Goal: Transaction & Acquisition: Purchase product/service

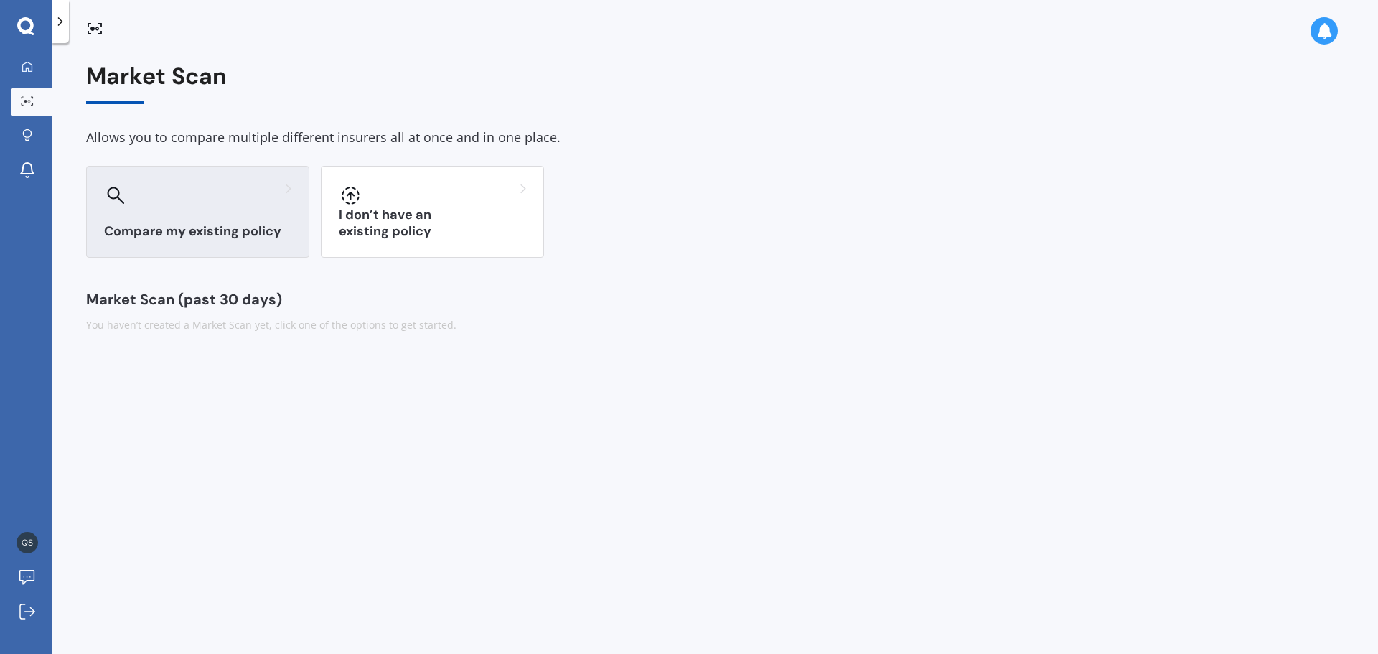
click at [230, 235] on h3 "Compare my existing policy" at bounding box center [197, 231] width 187 height 17
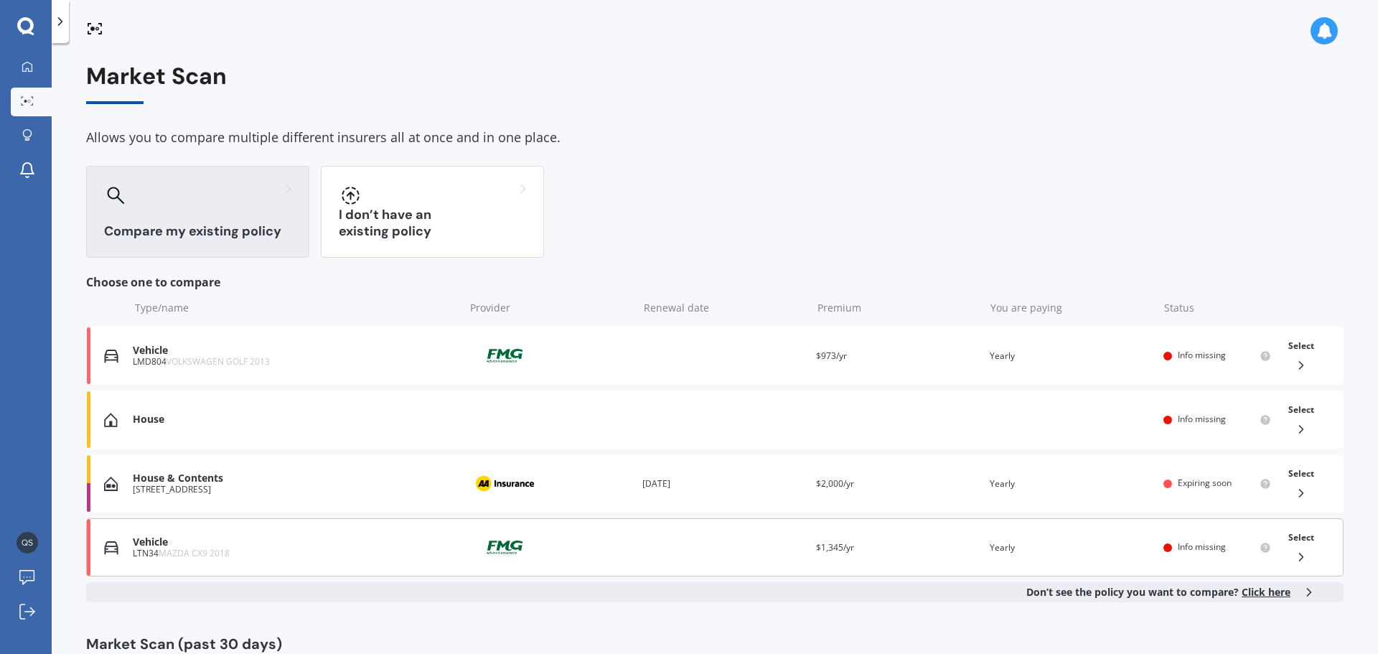
click at [241, 543] on div "Vehicle" at bounding box center [295, 542] width 324 height 12
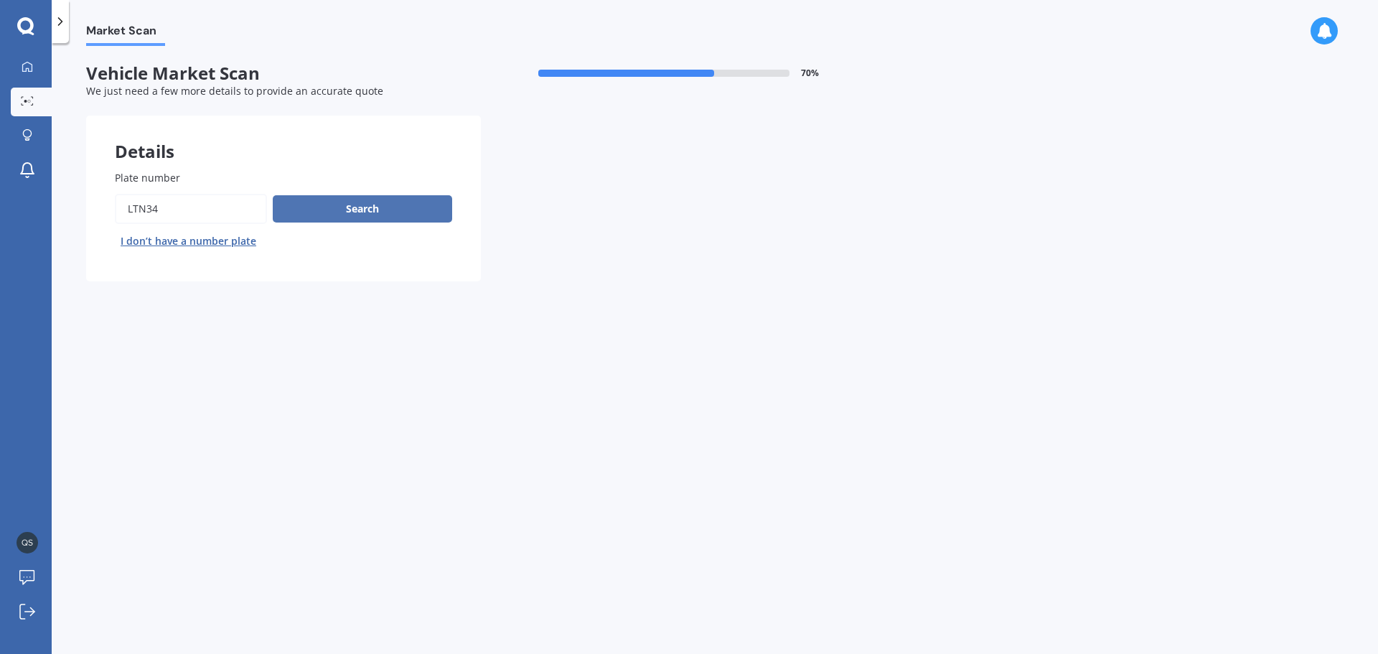
click at [356, 218] on button "Search" at bounding box center [362, 208] width 179 height 27
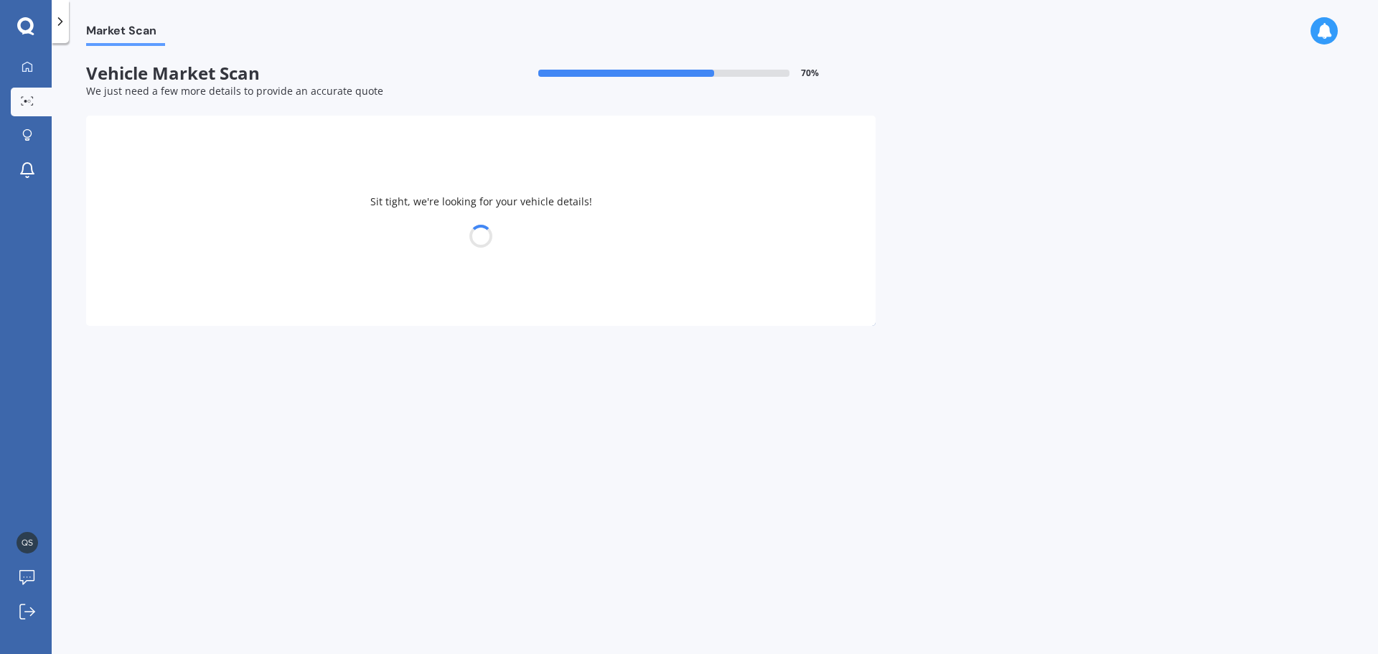
select select "MAZDA"
select select "24"
select select "04"
select select "1977"
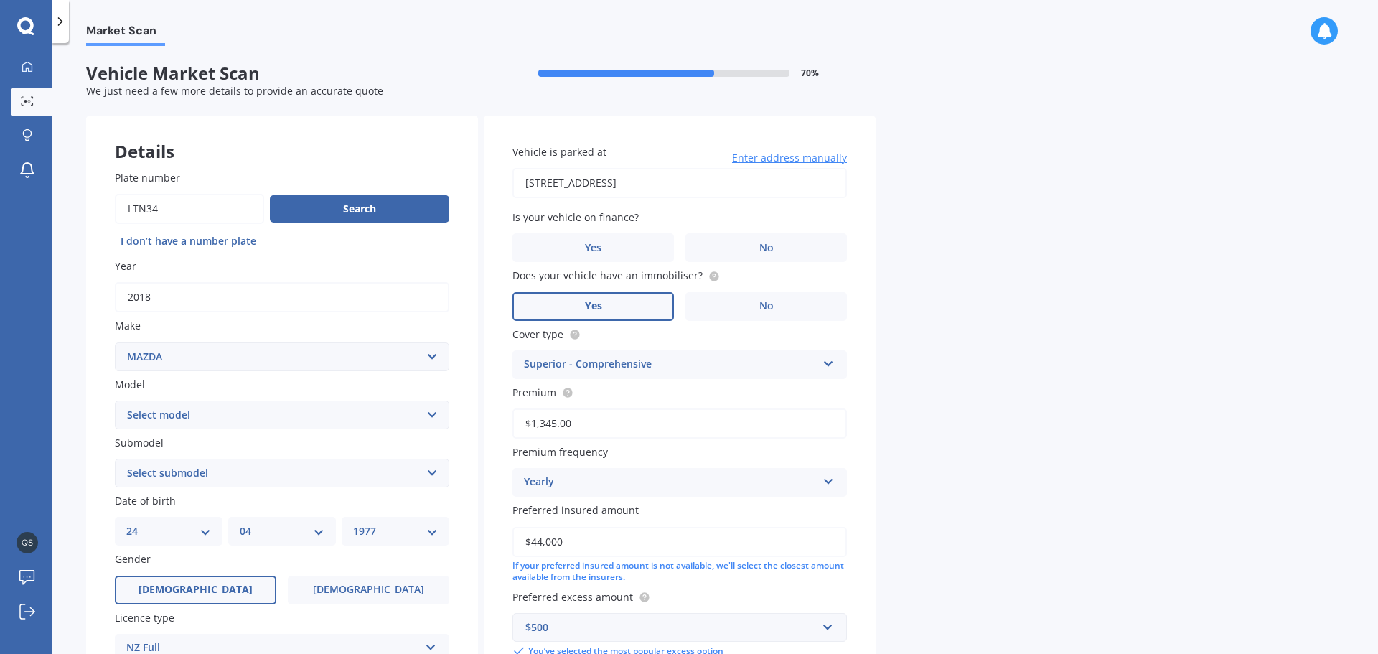
click at [208, 422] on select "Select model 121 2 3 323 323 / Familia 6 626 929 Atenza Autozam Axela AZ3 B2000…" at bounding box center [282, 415] width 334 height 29
select select "CX9"
click at [115, 401] on select "Select model 121 2 3 323 323 / Familia 6 626 929 Atenza Autozam Axela AZ3 B2000…" at bounding box center [282, 415] width 334 height 29
click at [189, 474] on select "Select submodel (All) 4WD 4WD Turbo GSX" at bounding box center [282, 473] width 334 height 29
select select "4WD TURBO"
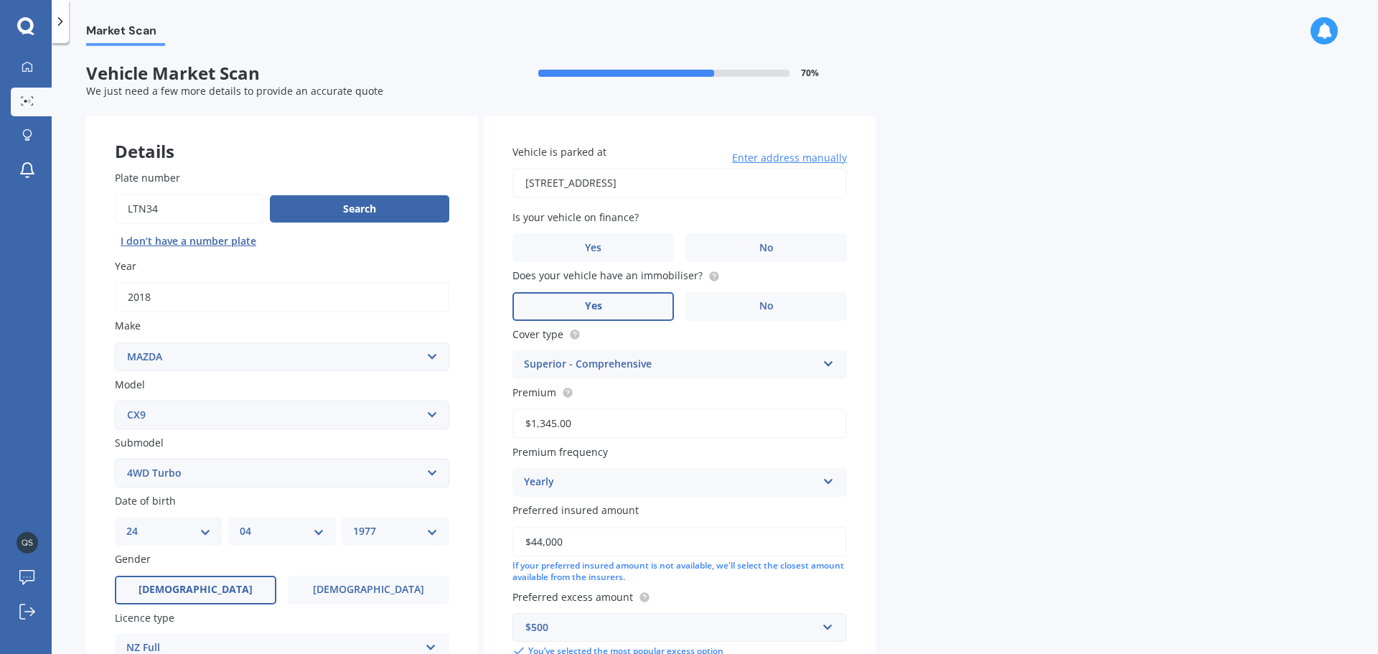
click at [115, 459] on select "Select submodel (All) 4WD 4WD Turbo GSX" at bounding box center [282, 473] width 334 height 29
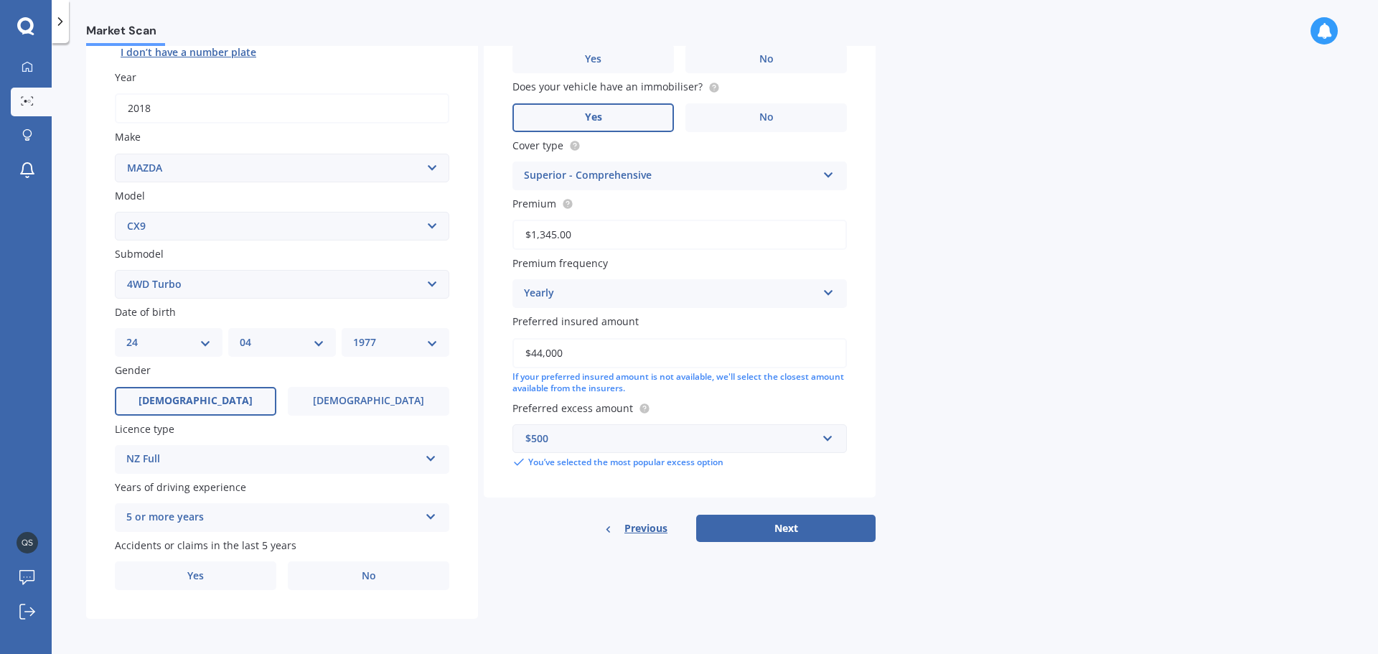
scroll to position [191, 0]
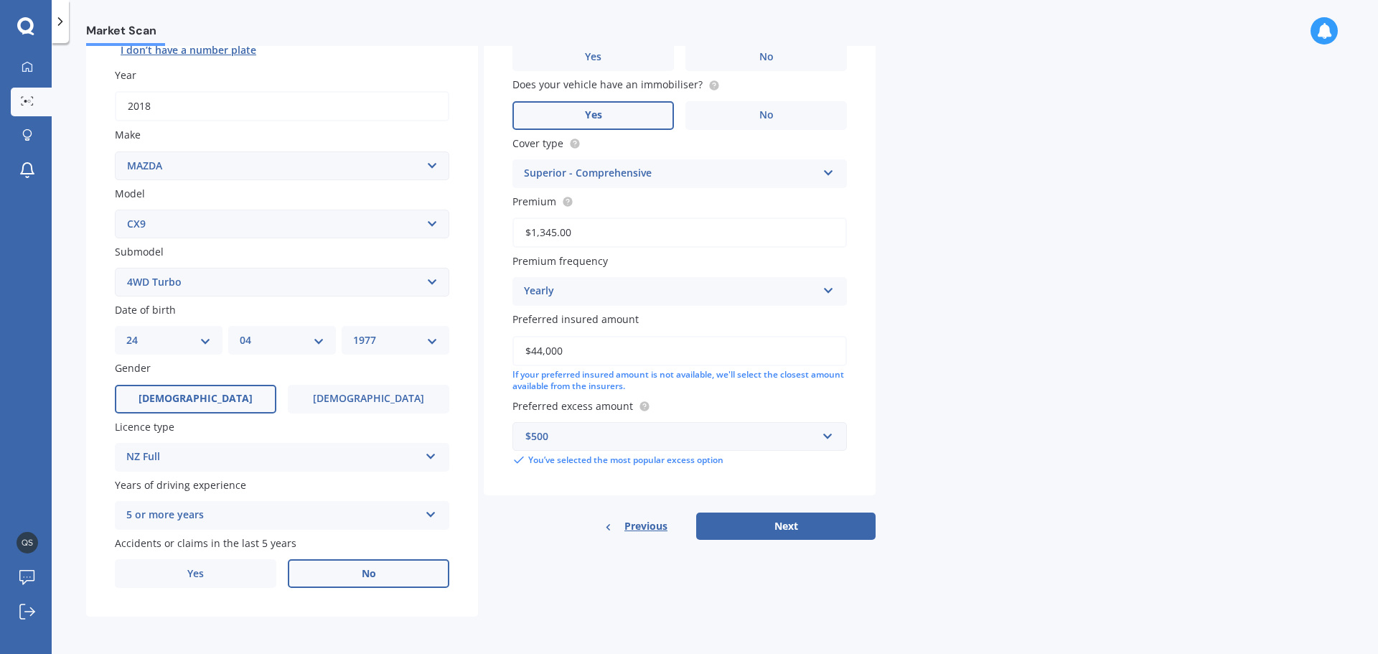
click at [381, 563] on label "No" at bounding box center [368, 573] width 161 height 29
click at [0, 0] on input "No" at bounding box center [0, 0] width 0 height 0
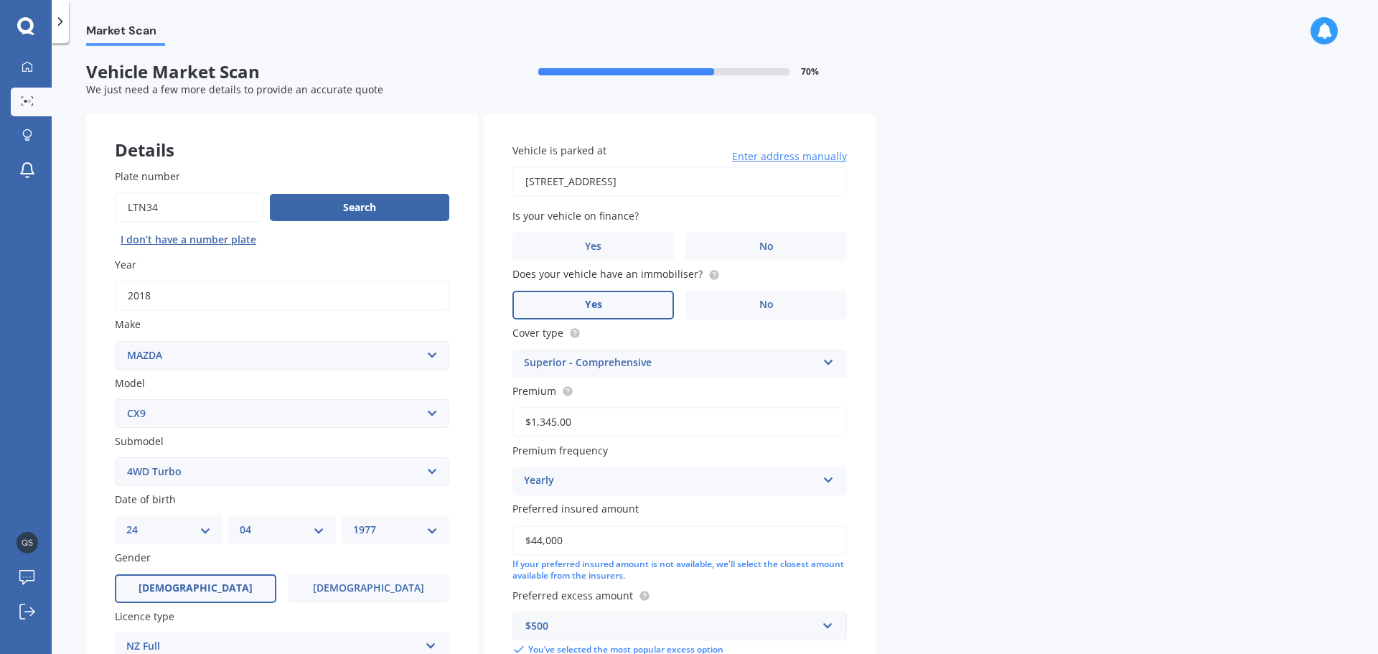
scroll to position [0, 0]
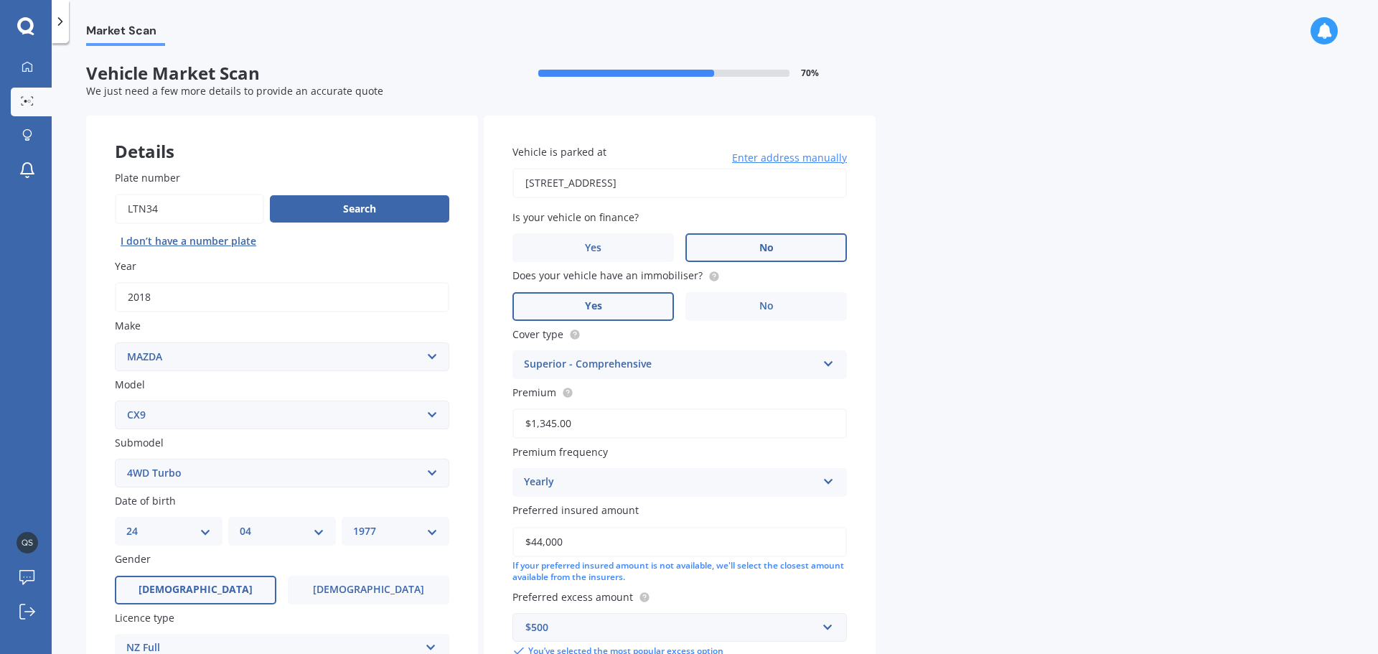
click at [709, 236] on label "No" at bounding box center [765, 247] width 161 height 29
click at [0, 0] on input "No" at bounding box center [0, 0] width 0 height 0
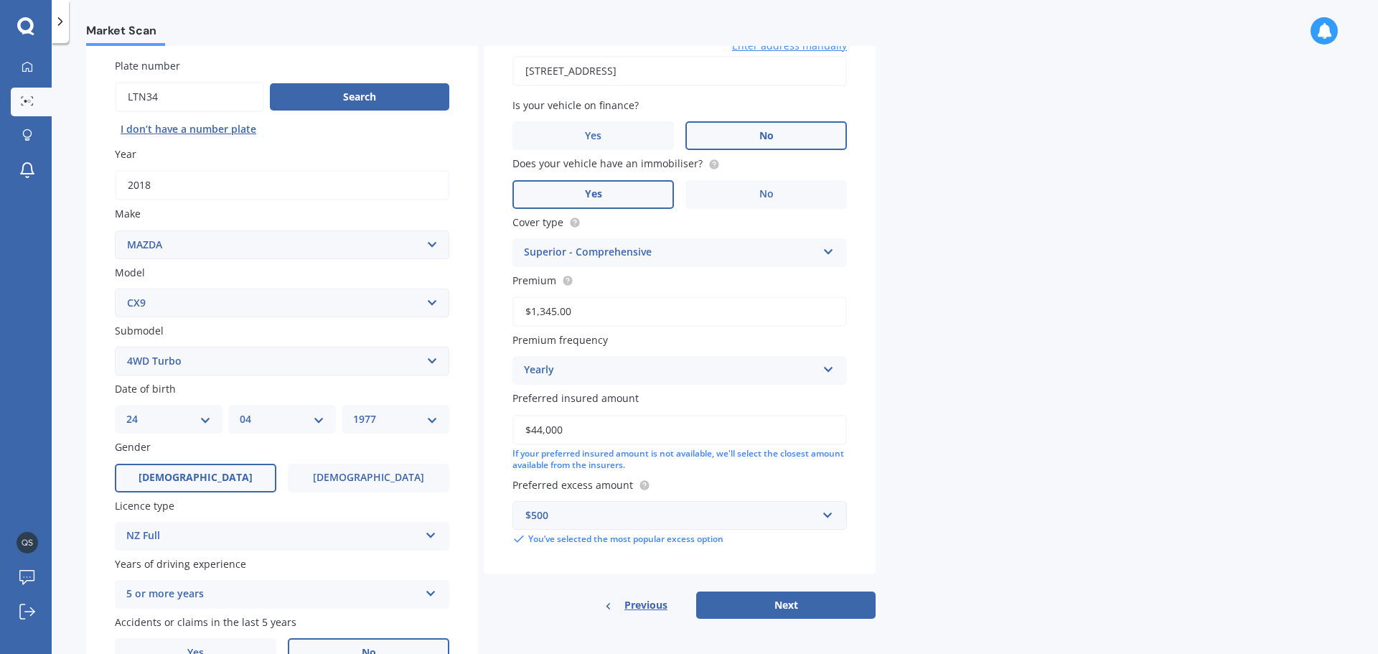
scroll to position [191, 0]
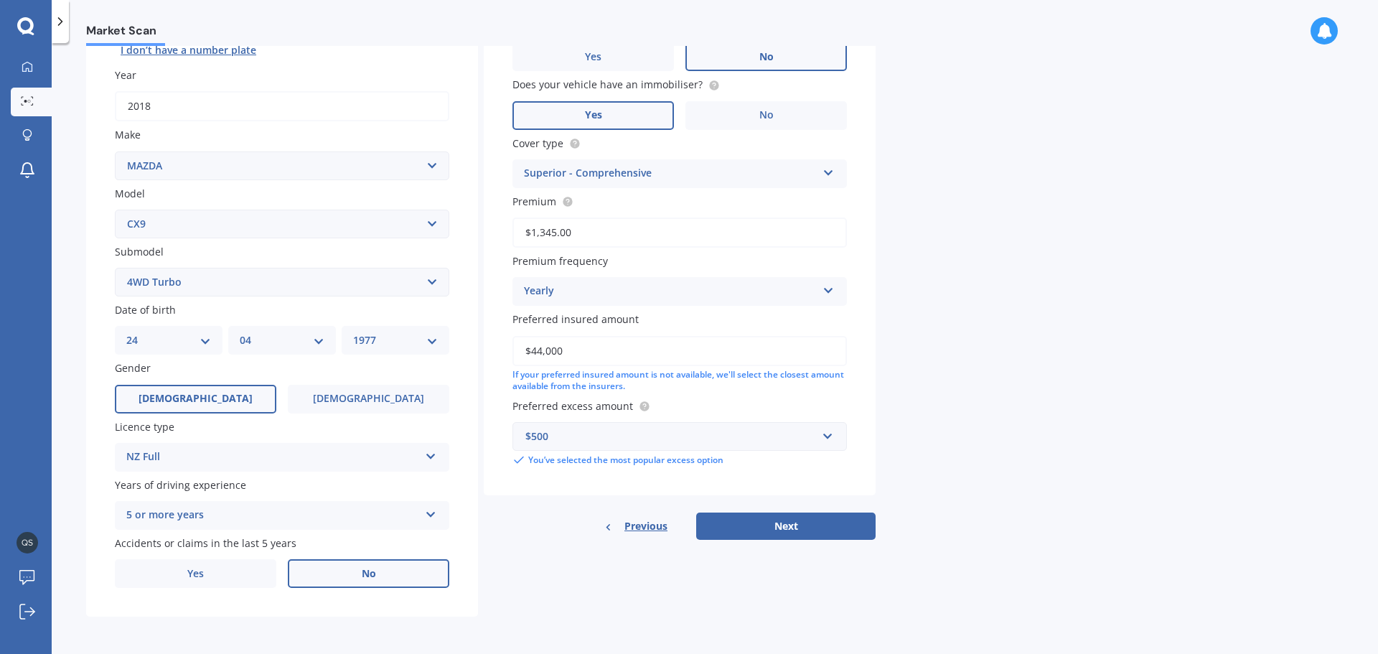
click at [581, 349] on input "$44,000" at bounding box center [679, 351] width 334 height 30
type input "$34,000"
click at [828, 434] on input "text" at bounding box center [675, 436] width 322 height 27
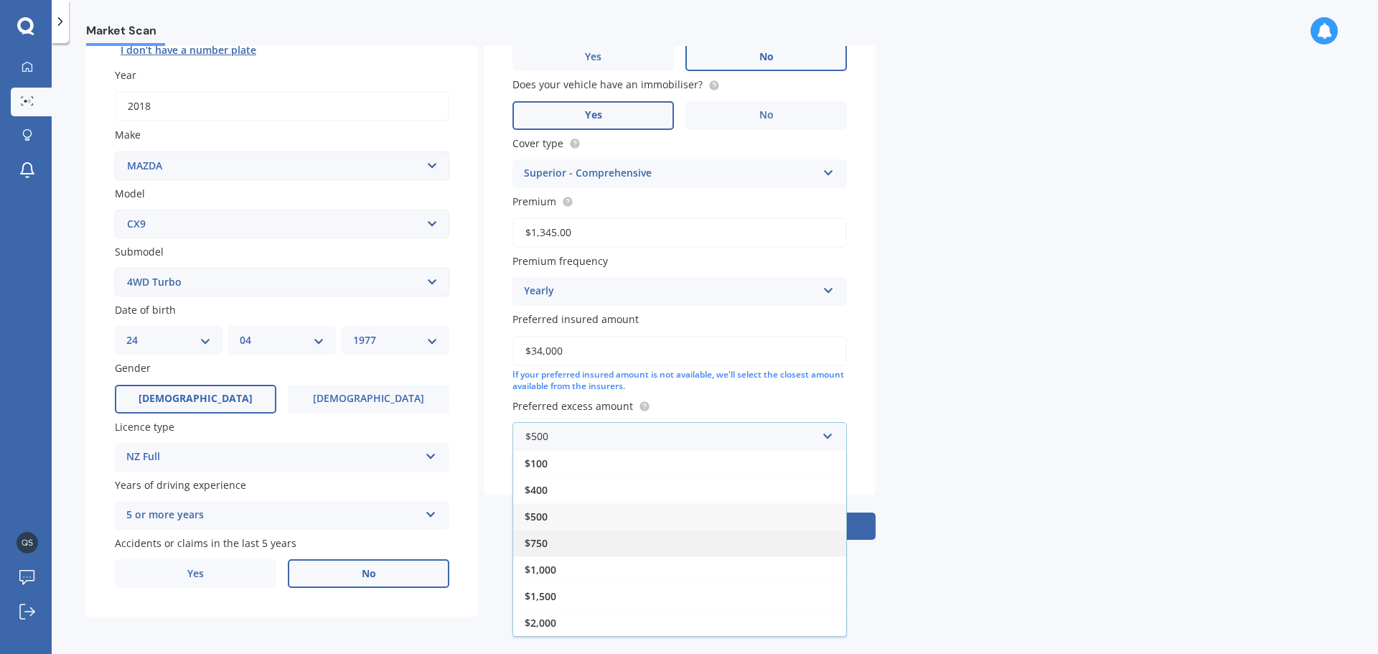
click at [543, 545] on span "$750" at bounding box center [536, 543] width 23 height 14
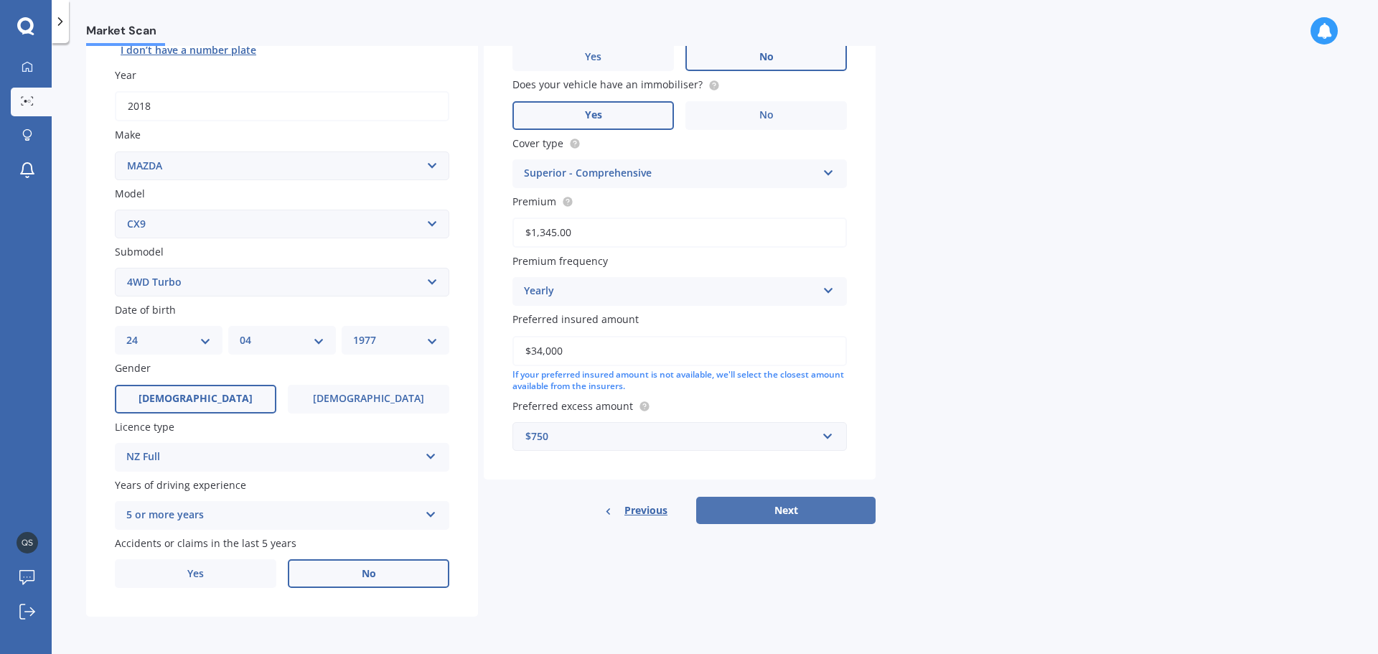
click at [790, 515] on button "Next" at bounding box center [785, 510] width 179 height 27
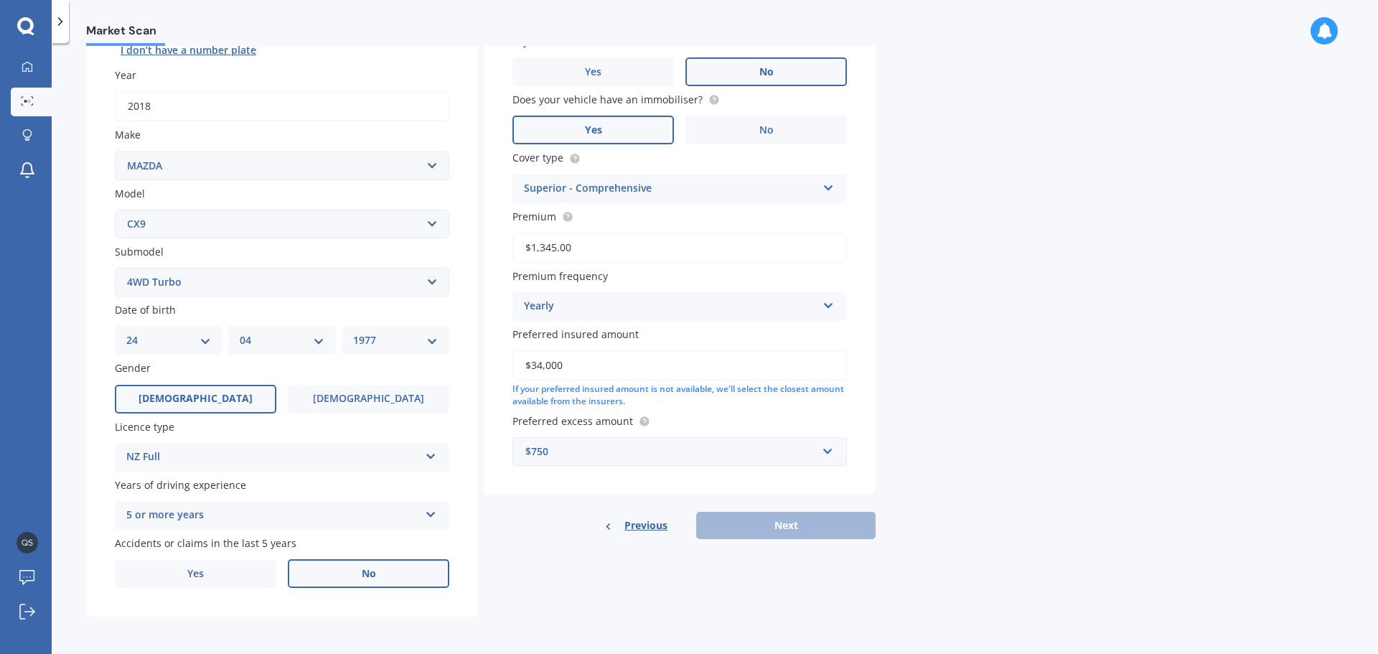
scroll to position [98, 0]
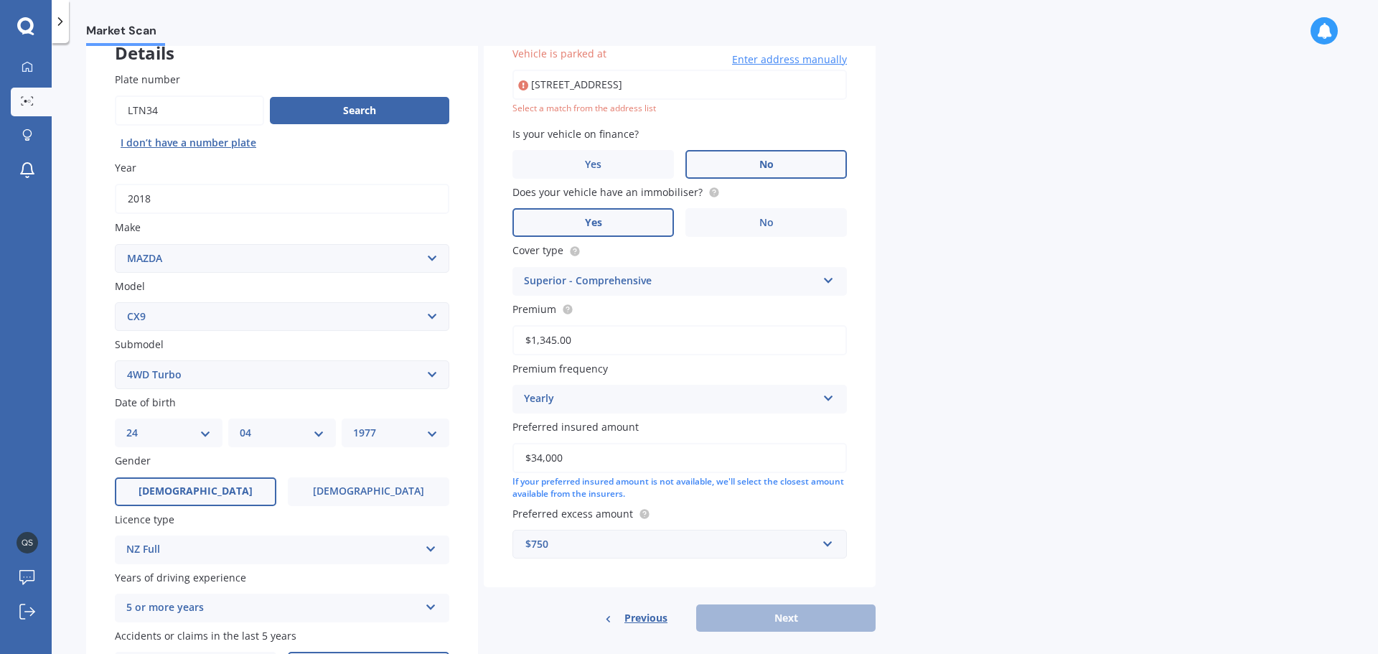
type input "[STREET_ADDRESS]"
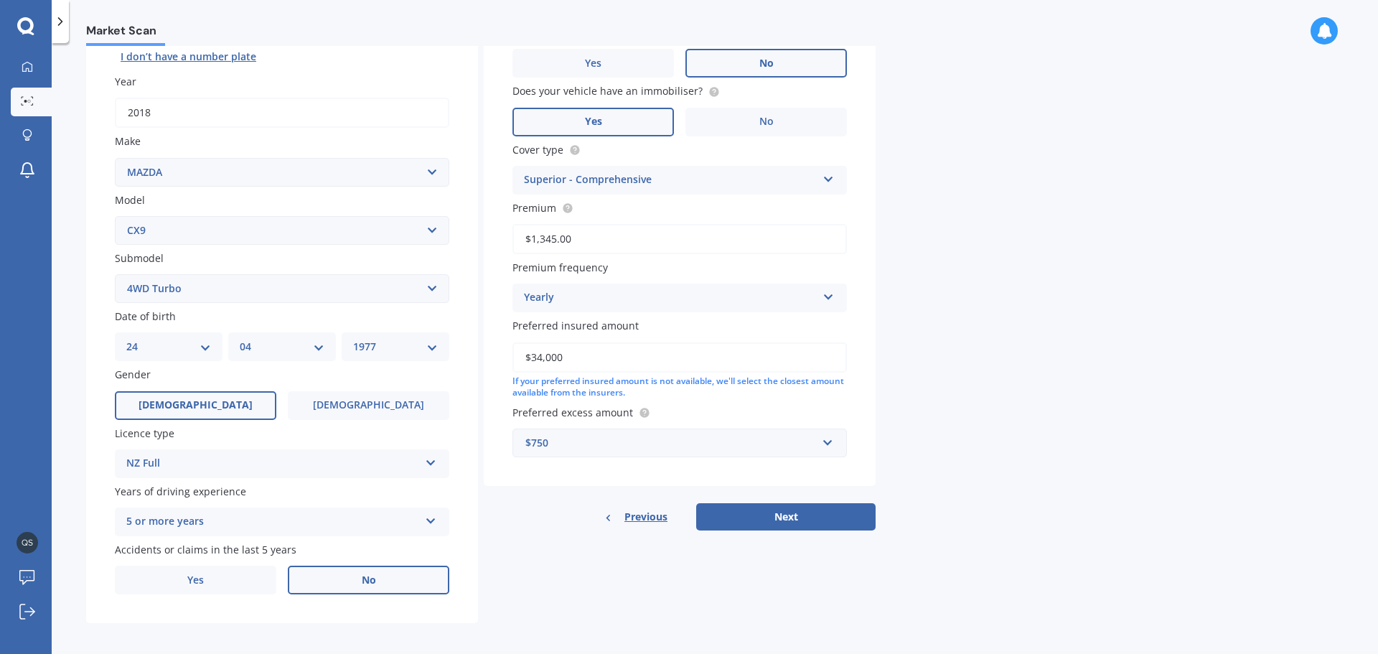
scroll to position [191, 0]
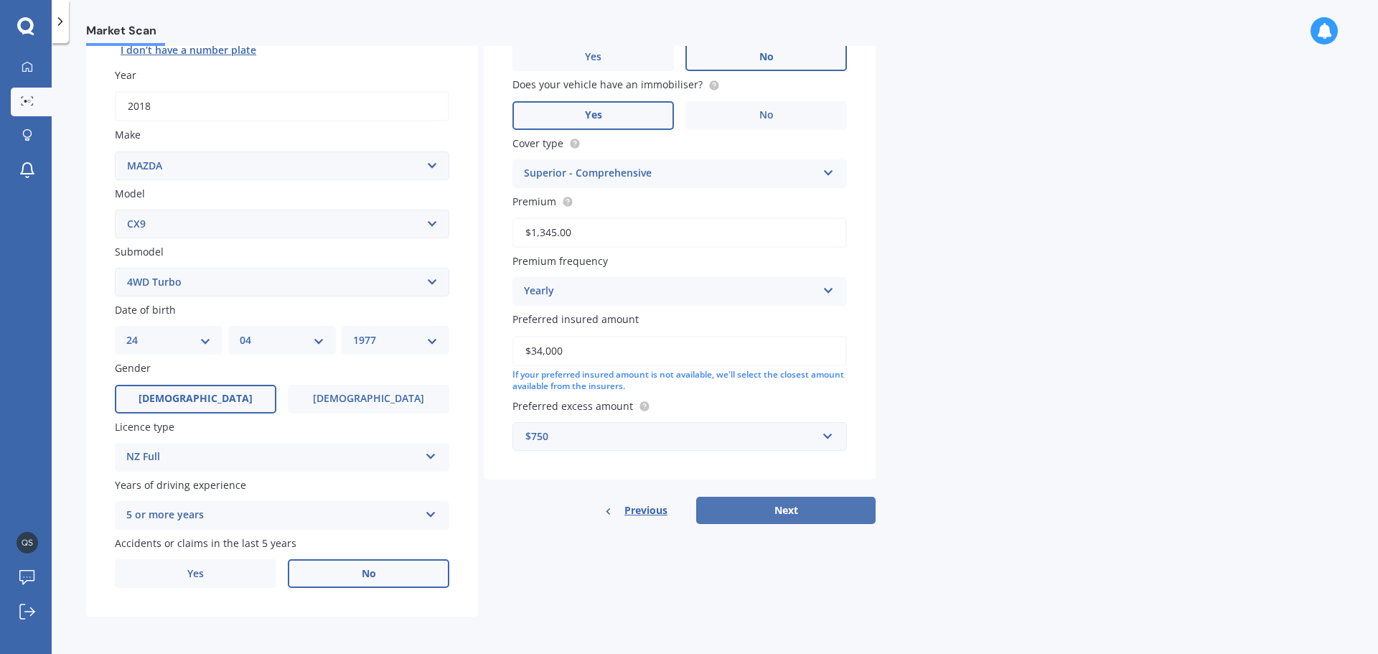
click at [798, 501] on button "Next" at bounding box center [785, 510] width 179 height 27
select select "24"
select select "04"
select select "1977"
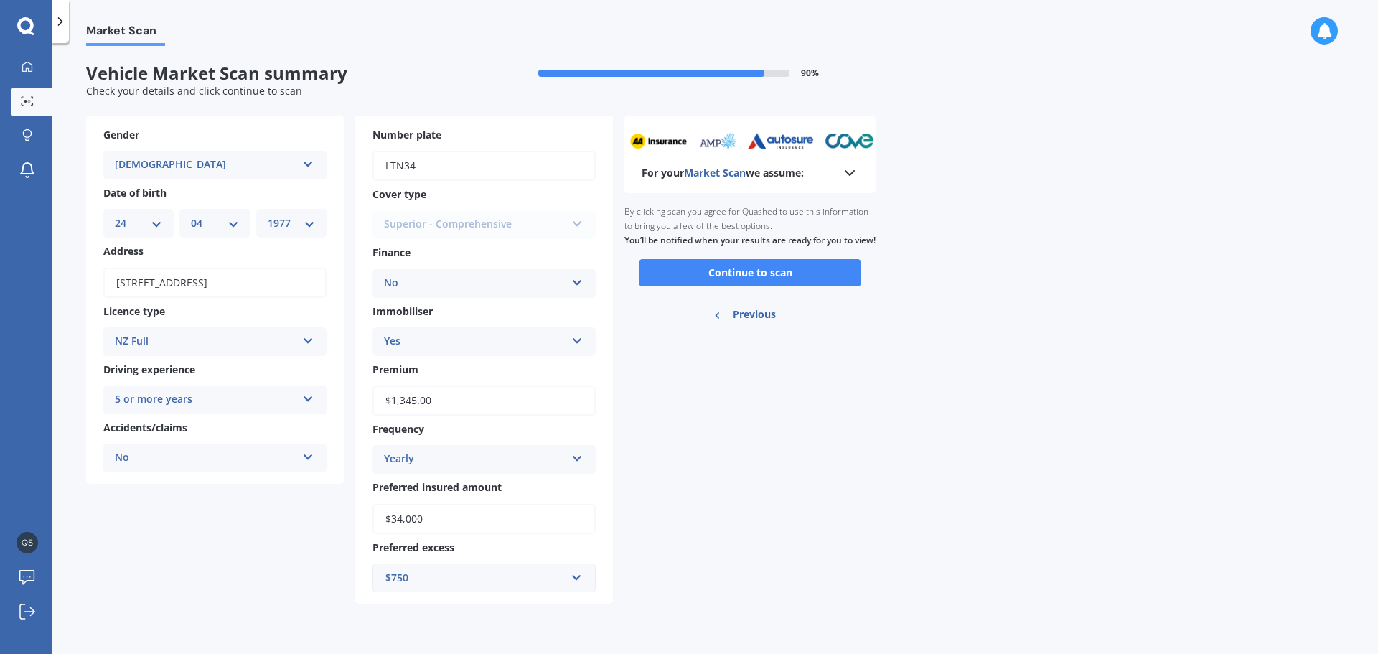
scroll to position [0, 0]
click at [771, 286] on button "Continue to scan" at bounding box center [750, 272] width 223 height 27
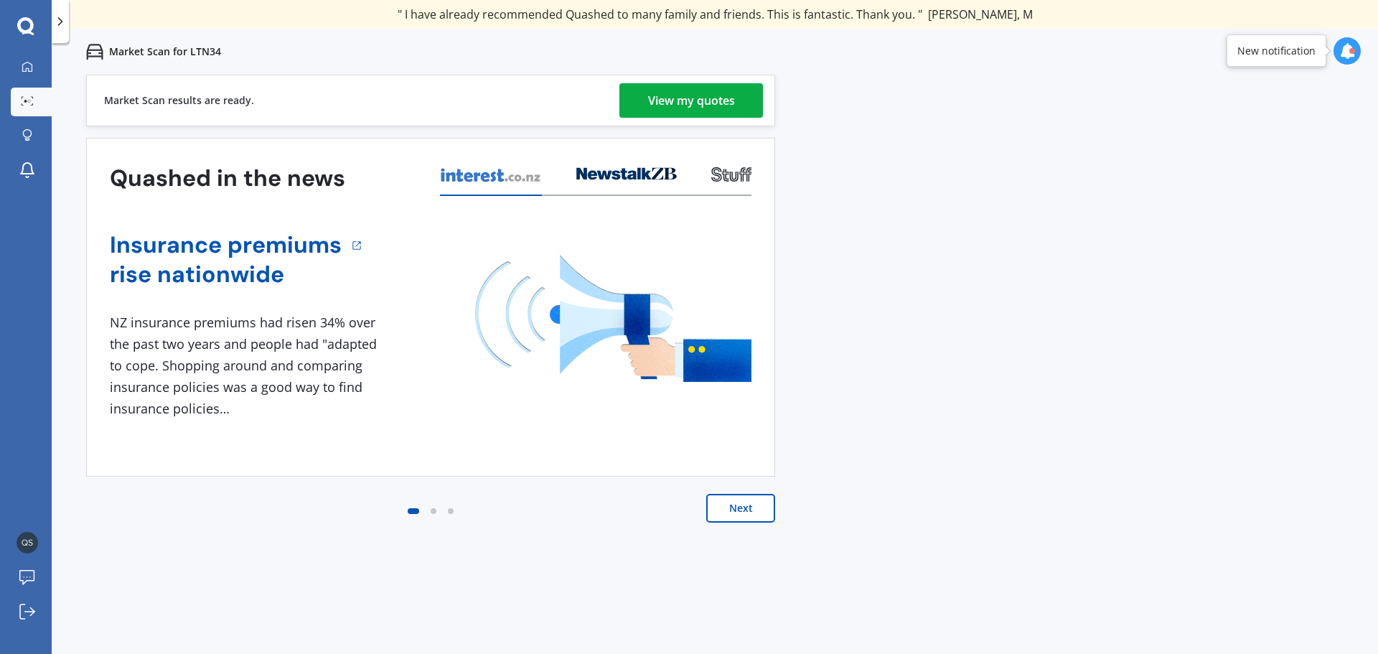
click at [655, 99] on div "View my quotes" at bounding box center [691, 100] width 87 height 34
